Goal: Task Accomplishment & Management: Use online tool/utility

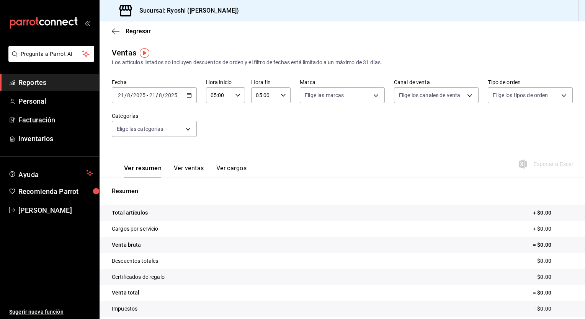
click at [189, 97] on icon "button" at bounding box center [188, 95] width 5 height 5
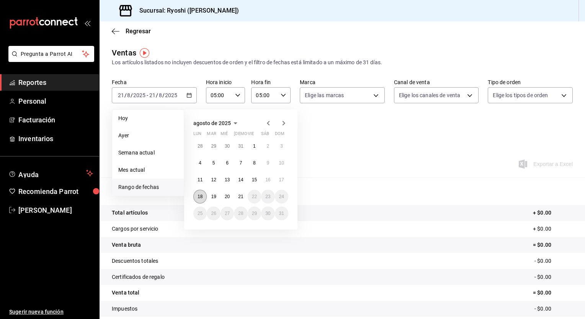
click at [202, 200] on button "18" at bounding box center [199, 197] width 13 height 14
click at [239, 197] on abbr "21" at bounding box center [240, 196] width 5 height 5
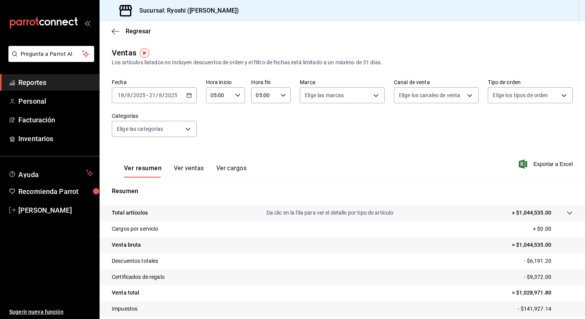
click at [178, 171] on button "Ver ventas" at bounding box center [189, 171] width 30 height 13
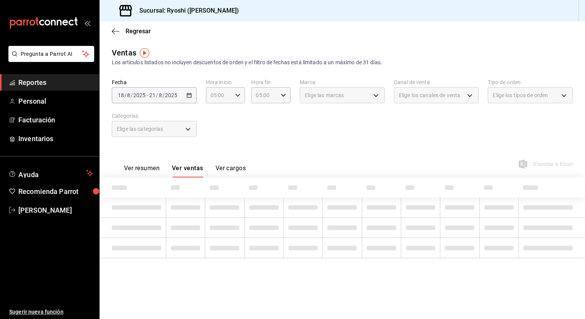
click at [153, 171] on button "Ver resumen" at bounding box center [142, 171] width 36 height 13
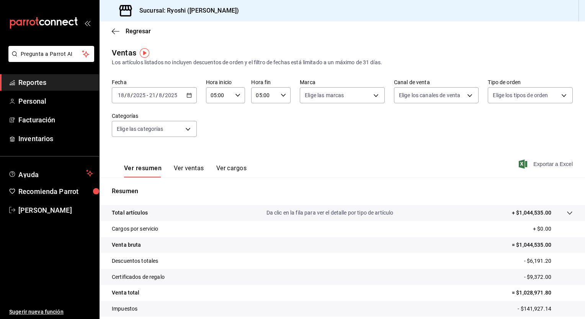
click at [525, 168] on span "Exportar a Excel" at bounding box center [546, 164] width 52 height 9
